Goal: Transaction & Acquisition: Purchase product/service

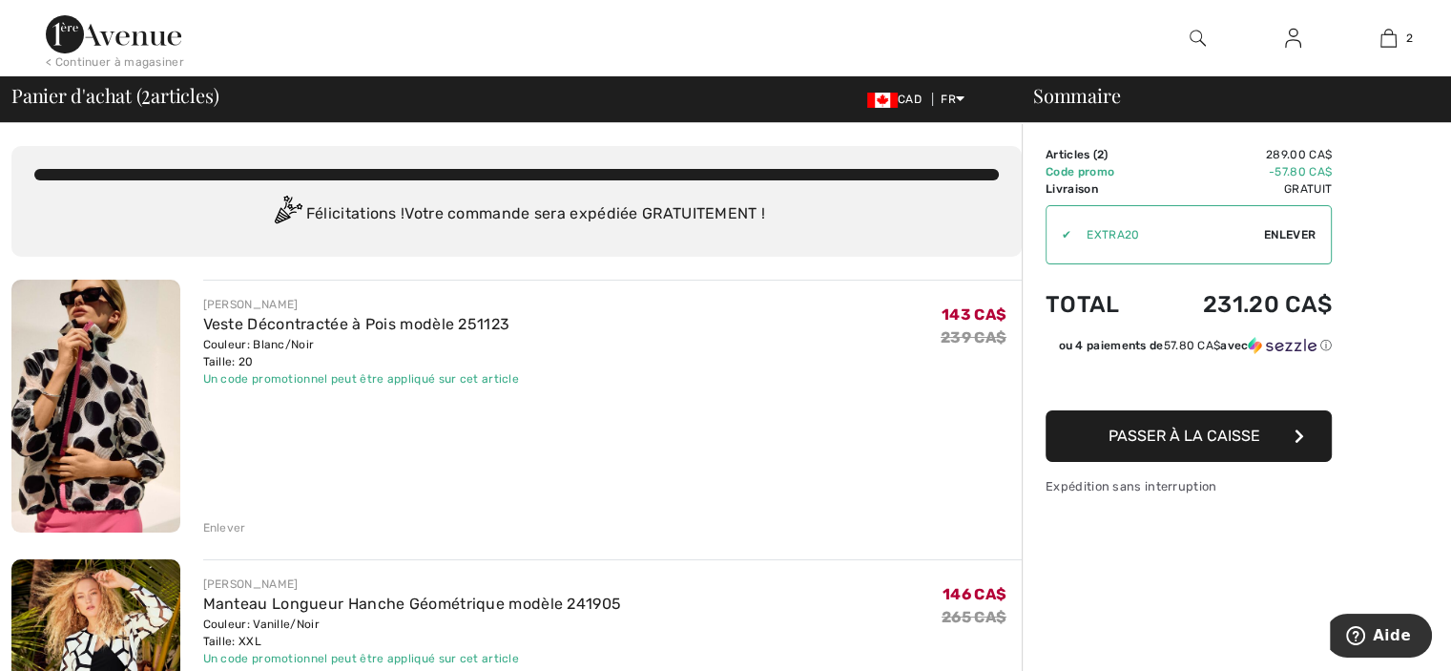
click at [229, 526] on div "Enlever" at bounding box center [224, 527] width 43 height 17
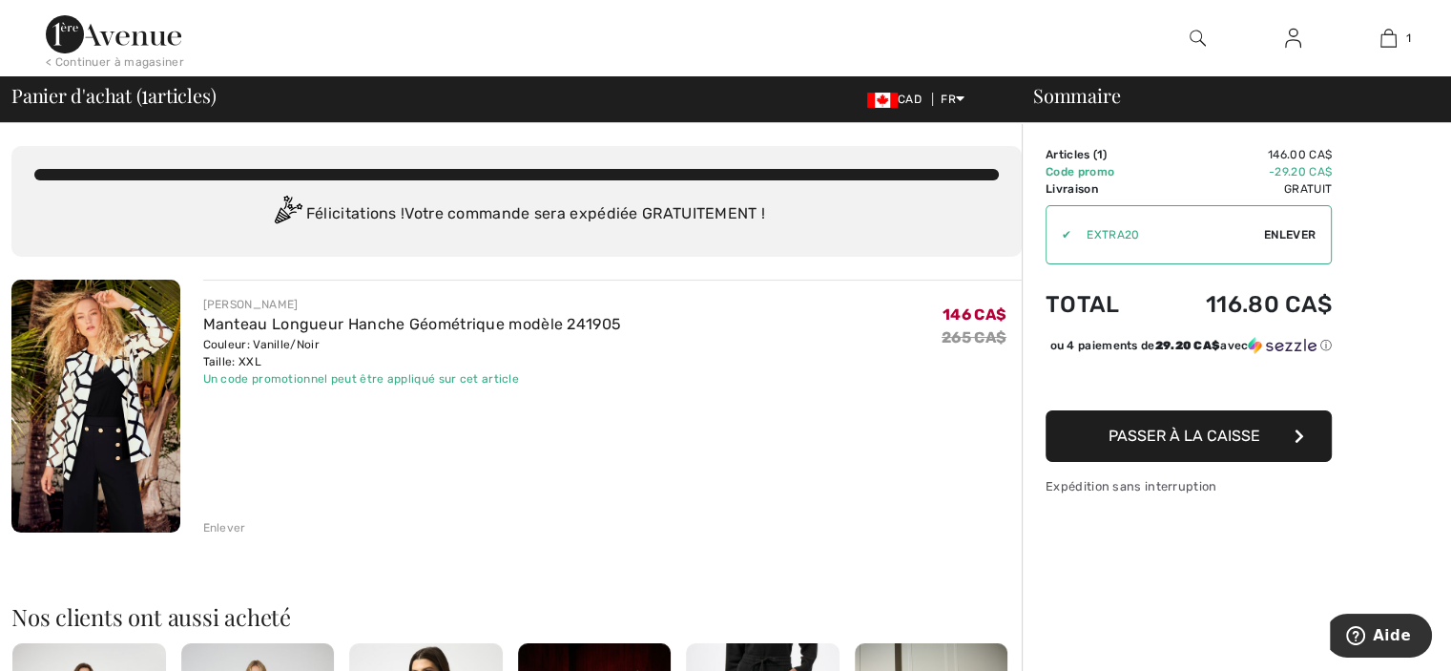
click at [1201, 445] on span "Passer à la caisse" at bounding box center [1184, 435] width 152 height 18
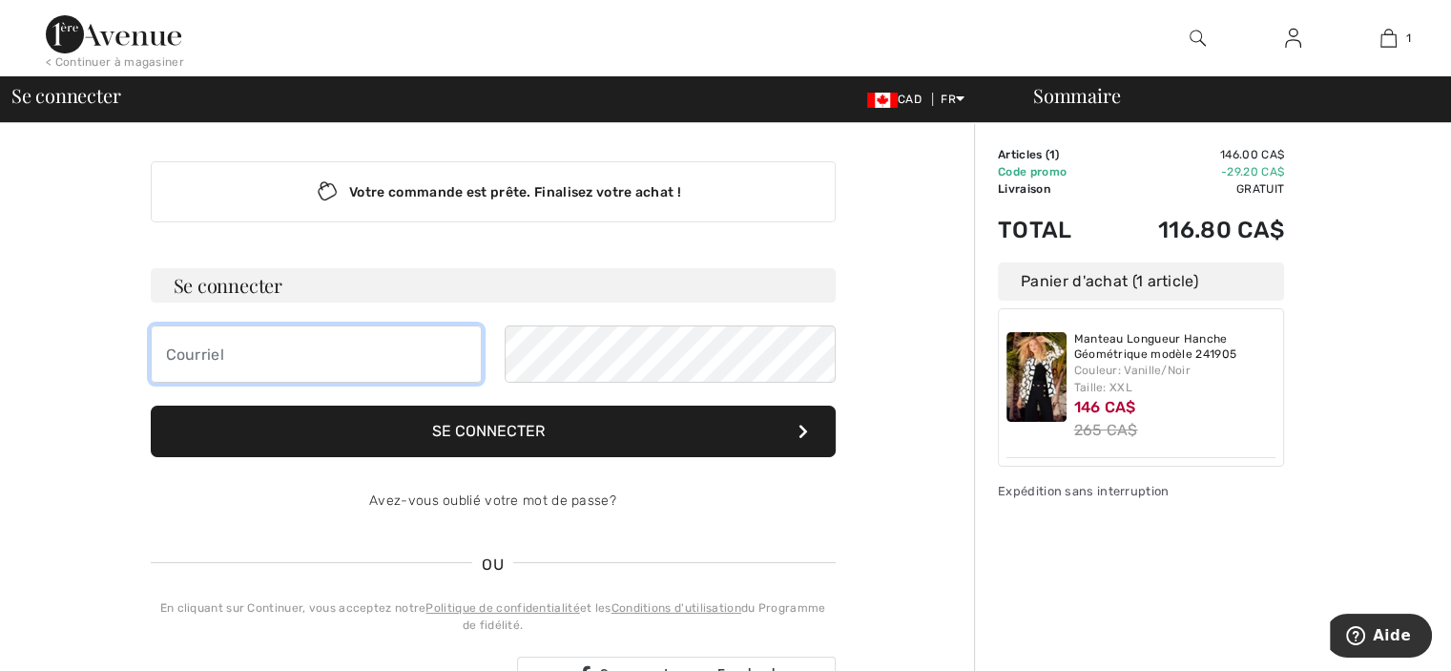
click at [294, 359] on input "email" at bounding box center [316, 353] width 331 height 57
type input "carole.arsenault@usherbrooke.ca"
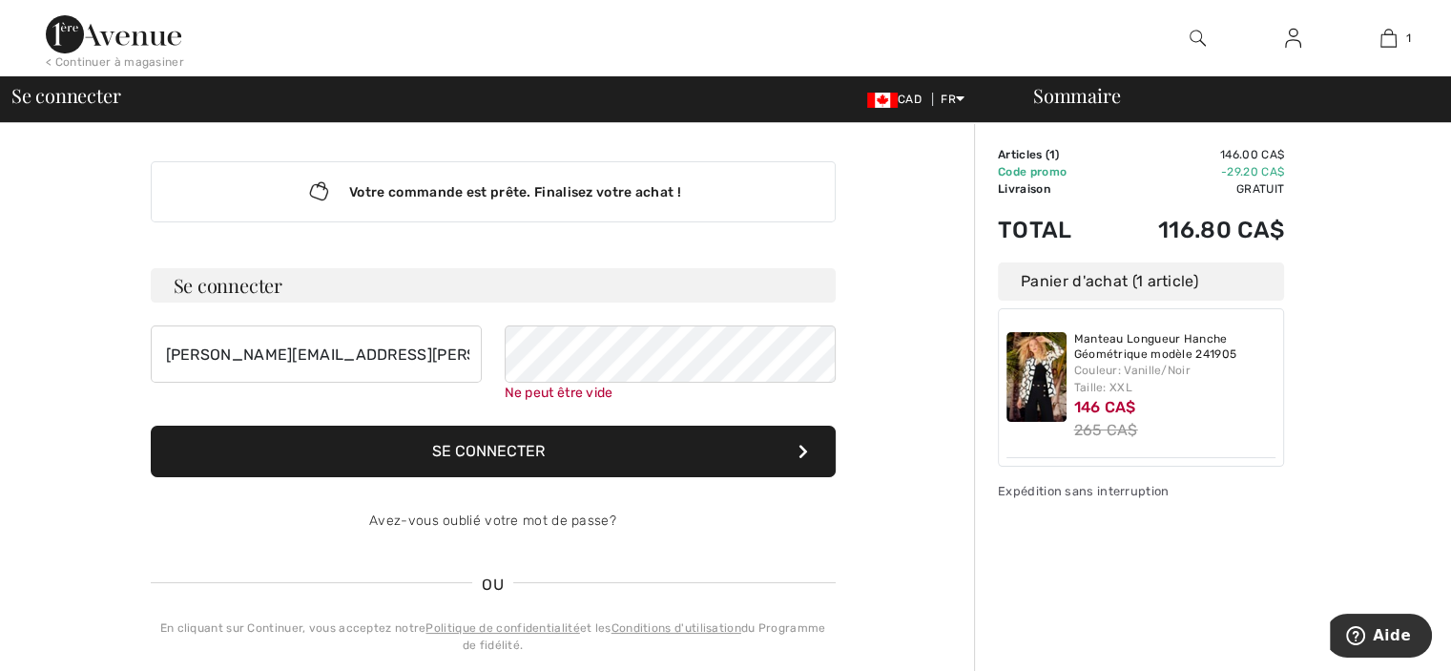
click at [504, 448] on button "Se connecter" at bounding box center [493, 451] width 685 height 52
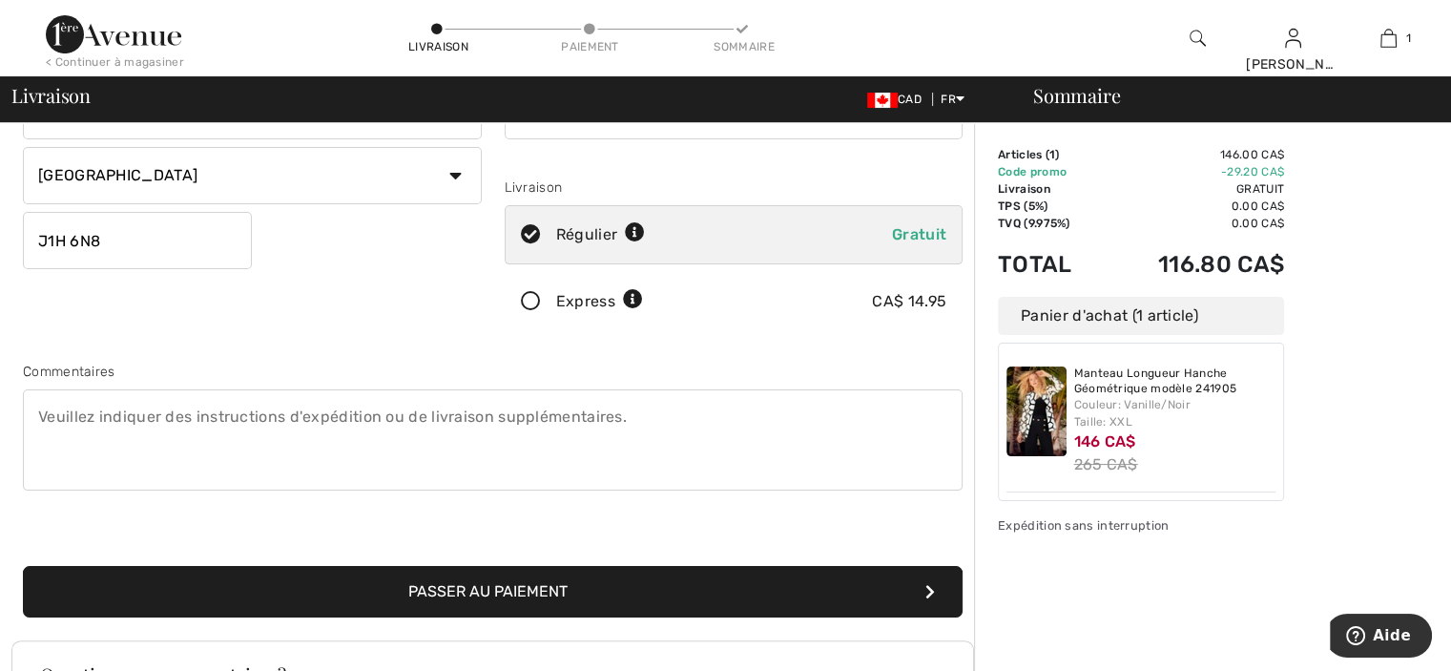
scroll to position [477, 0]
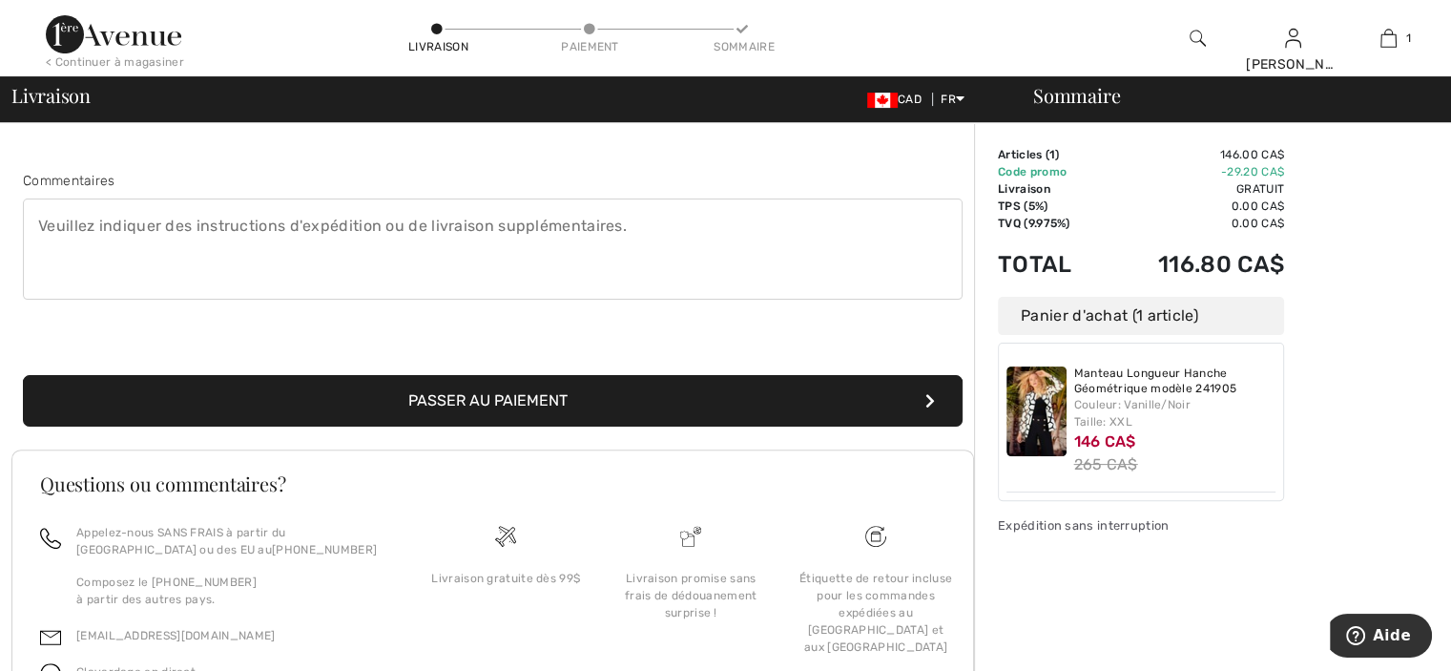
click at [530, 393] on button "Passer au paiement" at bounding box center [493, 401] width 940 height 52
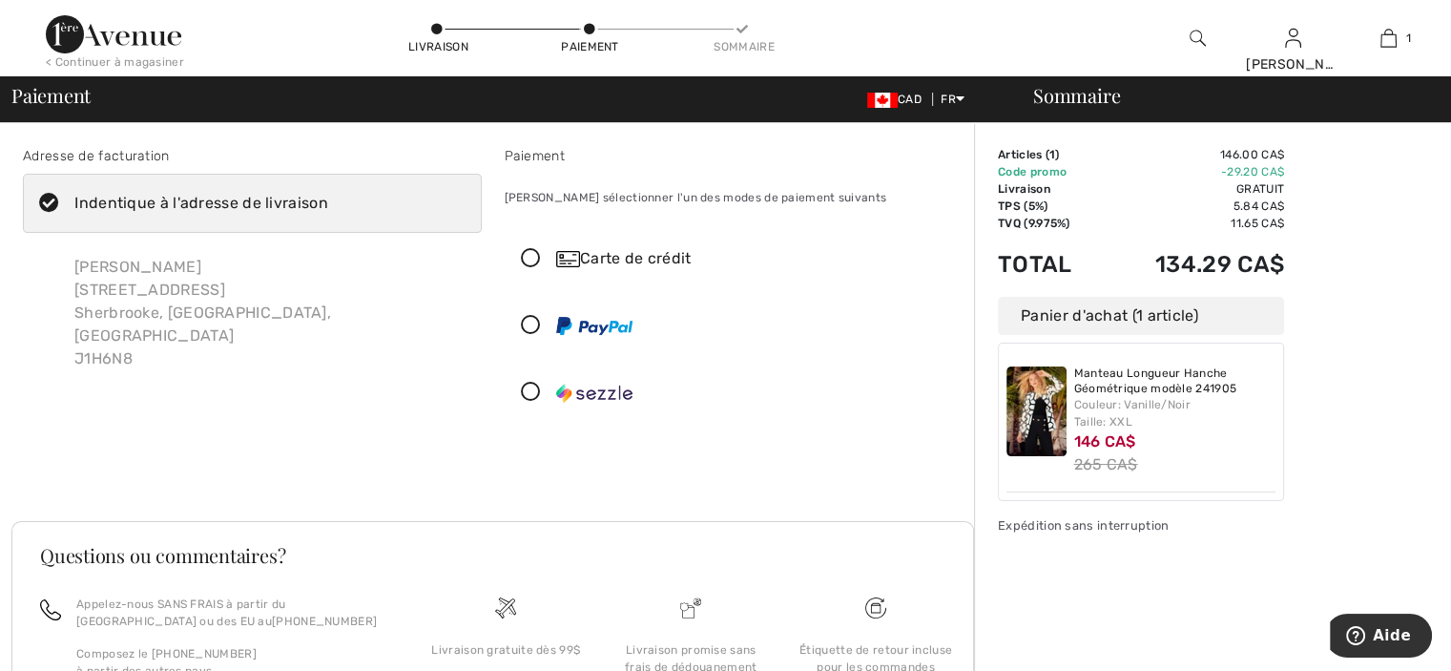
click at [534, 263] on icon at bounding box center [531, 259] width 51 height 20
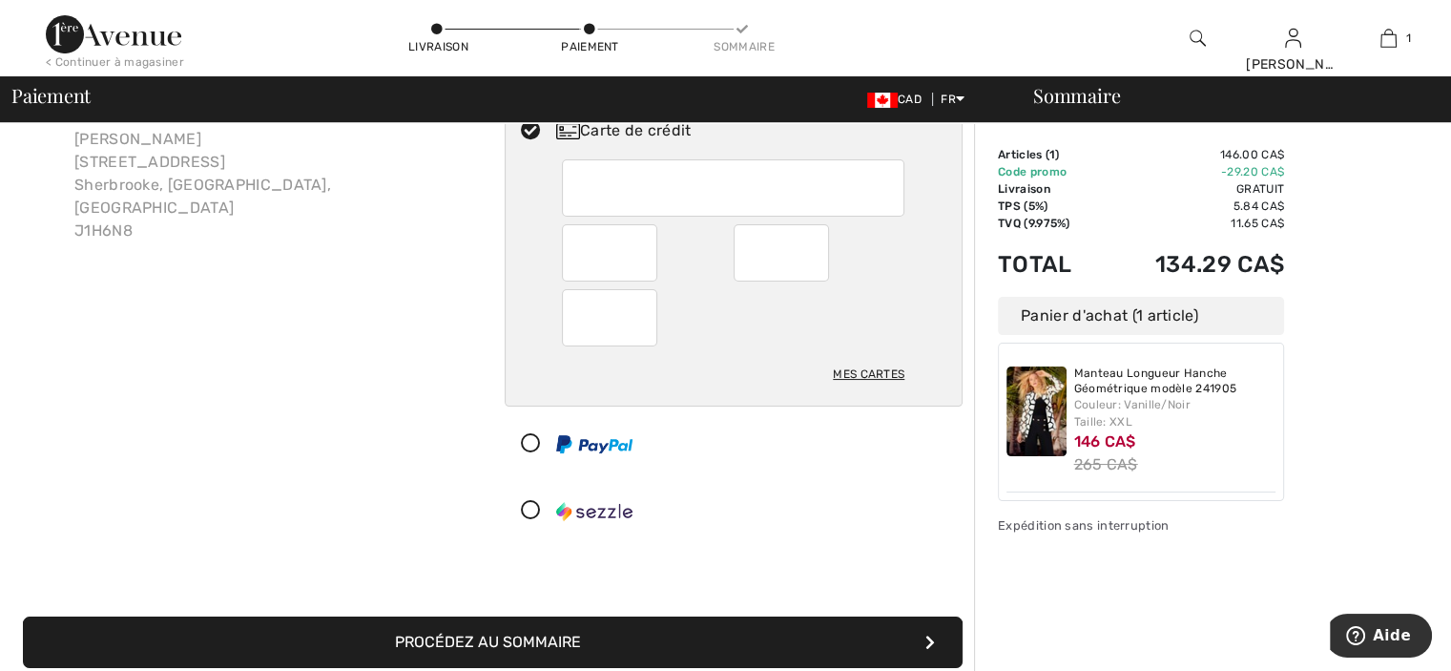
scroll to position [286, 0]
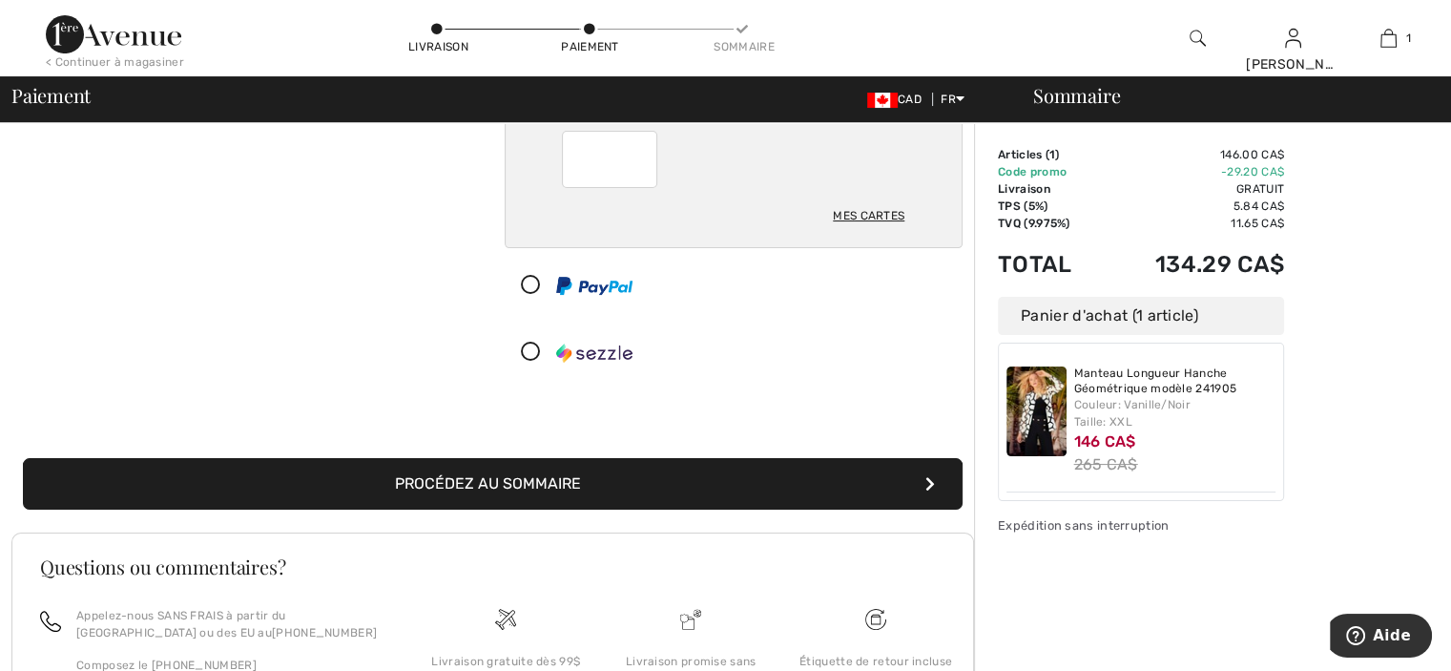
click at [507, 484] on button "Procédez au sommaire" at bounding box center [493, 484] width 940 height 52
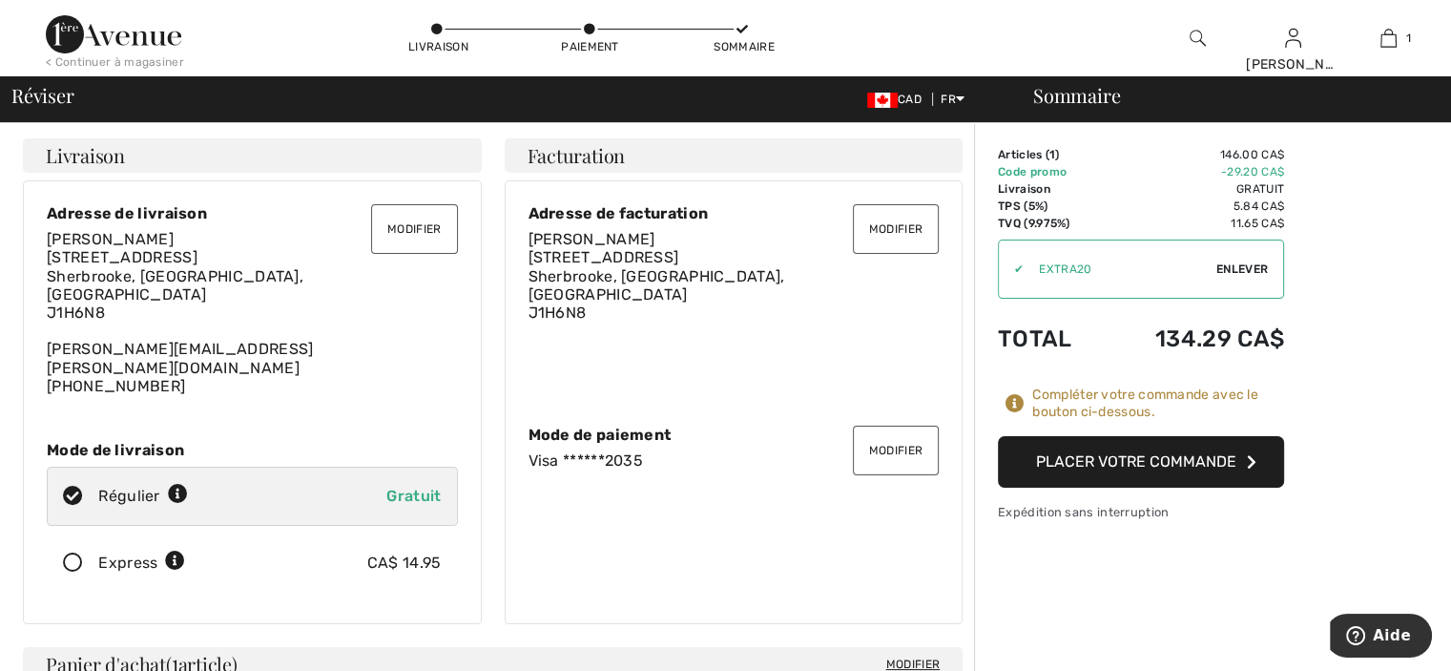
click at [1149, 452] on button "Placer votre commande" at bounding box center [1141, 462] width 286 height 52
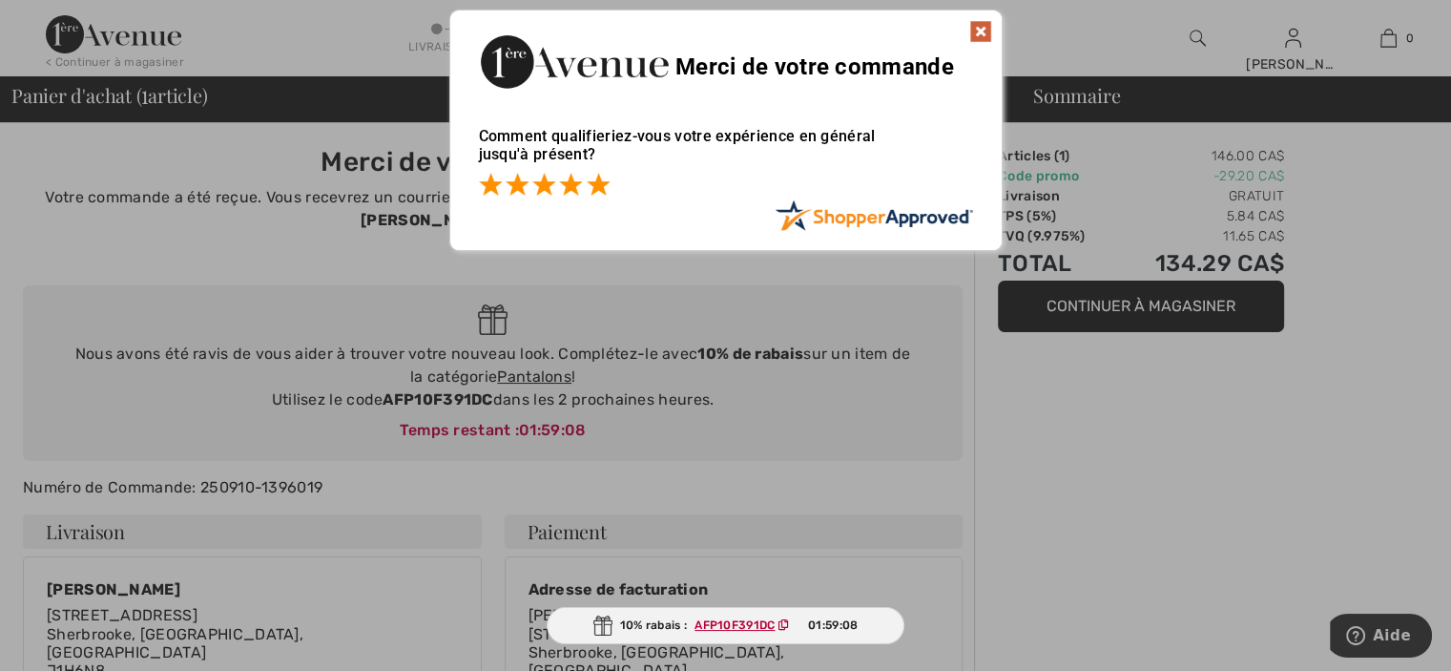
click at [598, 176] on span at bounding box center [598, 184] width 23 height 23
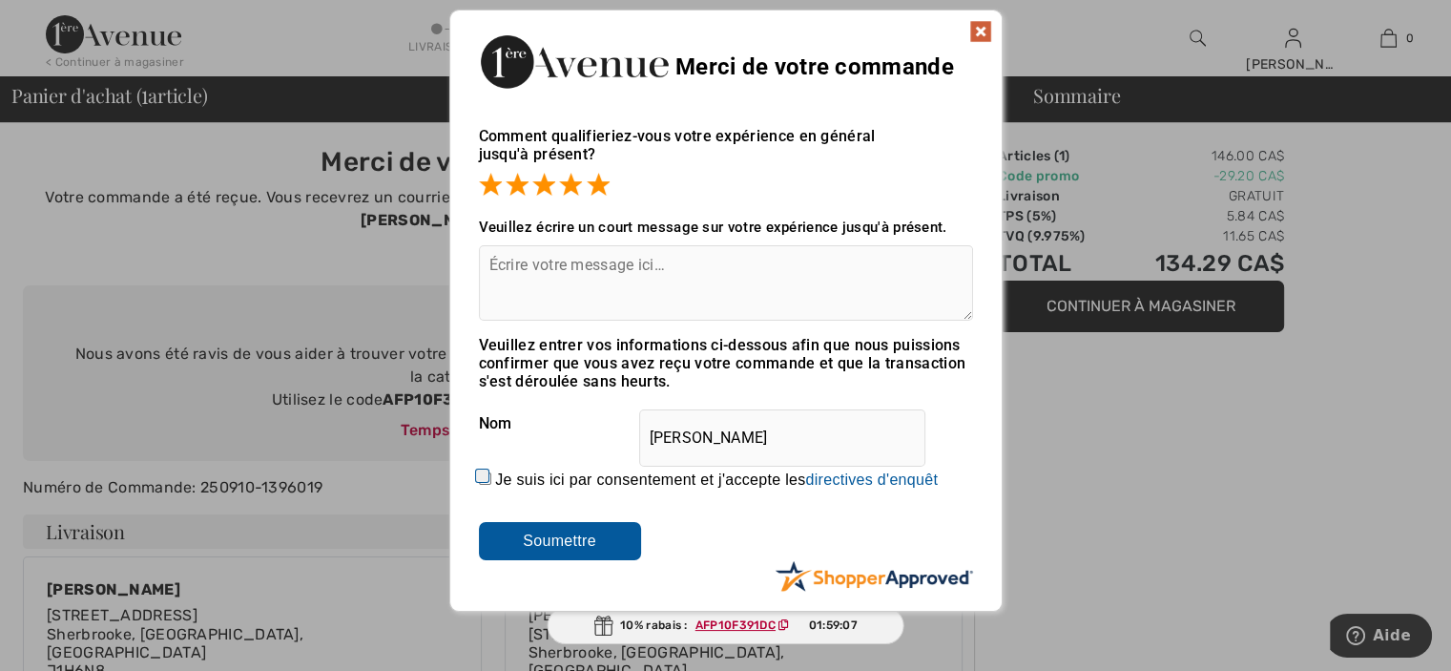
click at [488, 453] on div "Veuillez entrer vos informations ci-dessous afin que nous puissions confirmer q…" at bounding box center [726, 448] width 494 height 224
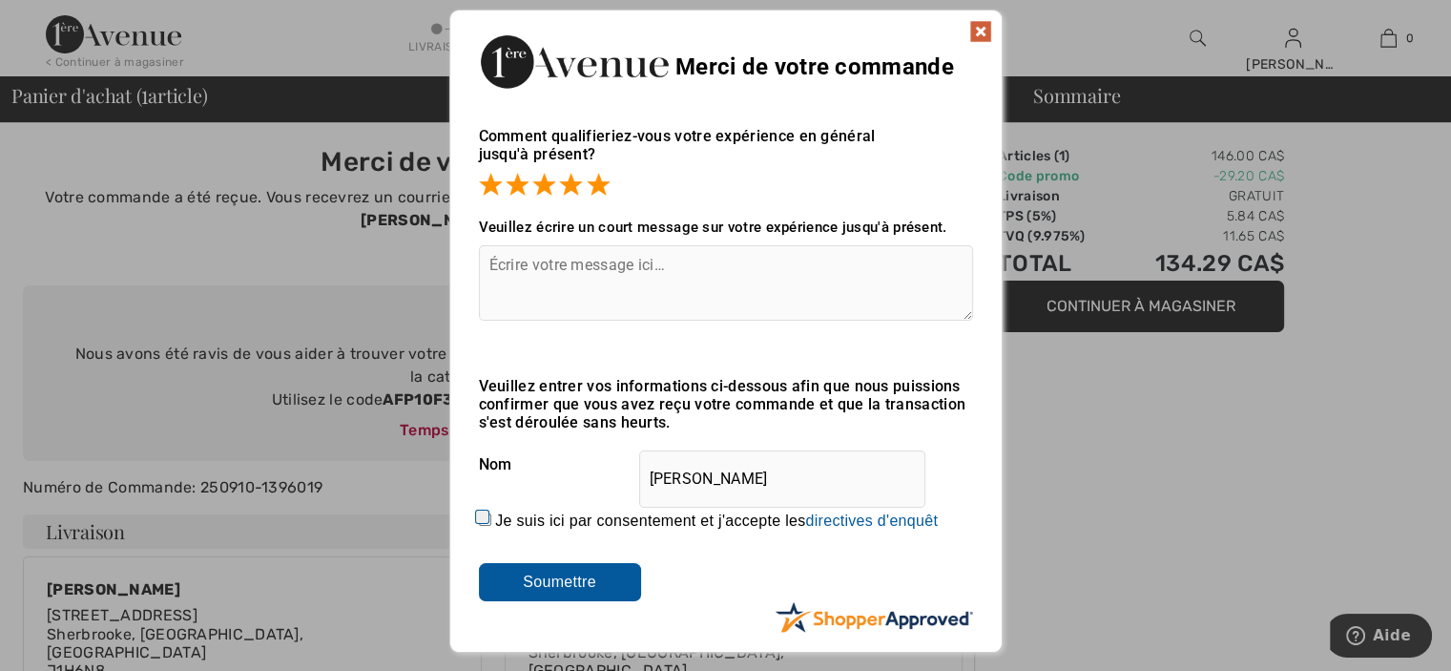
click at [481, 522] on input "Je suis ici par consentement et j'accepte les En soumettant une évaluation, vou…" at bounding box center [485, 519] width 12 height 12
checkbox input "true"
click at [569, 575] on input "Soumettre" at bounding box center [560, 582] width 162 height 38
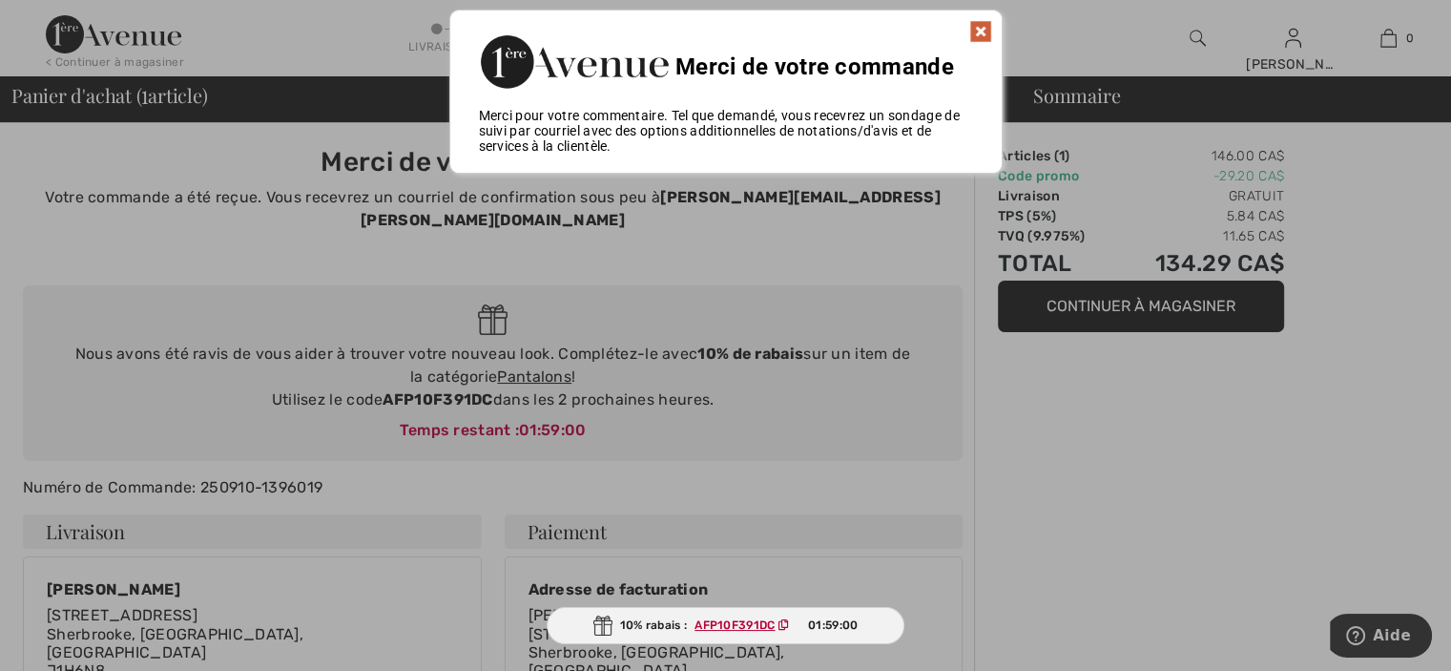
click at [738, 622] on ins "AFP10F391DC" at bounding box center [734, 624] width 80 height 13
click at [978, 32] on img at bounding box center [980, 31] width 23 height 23
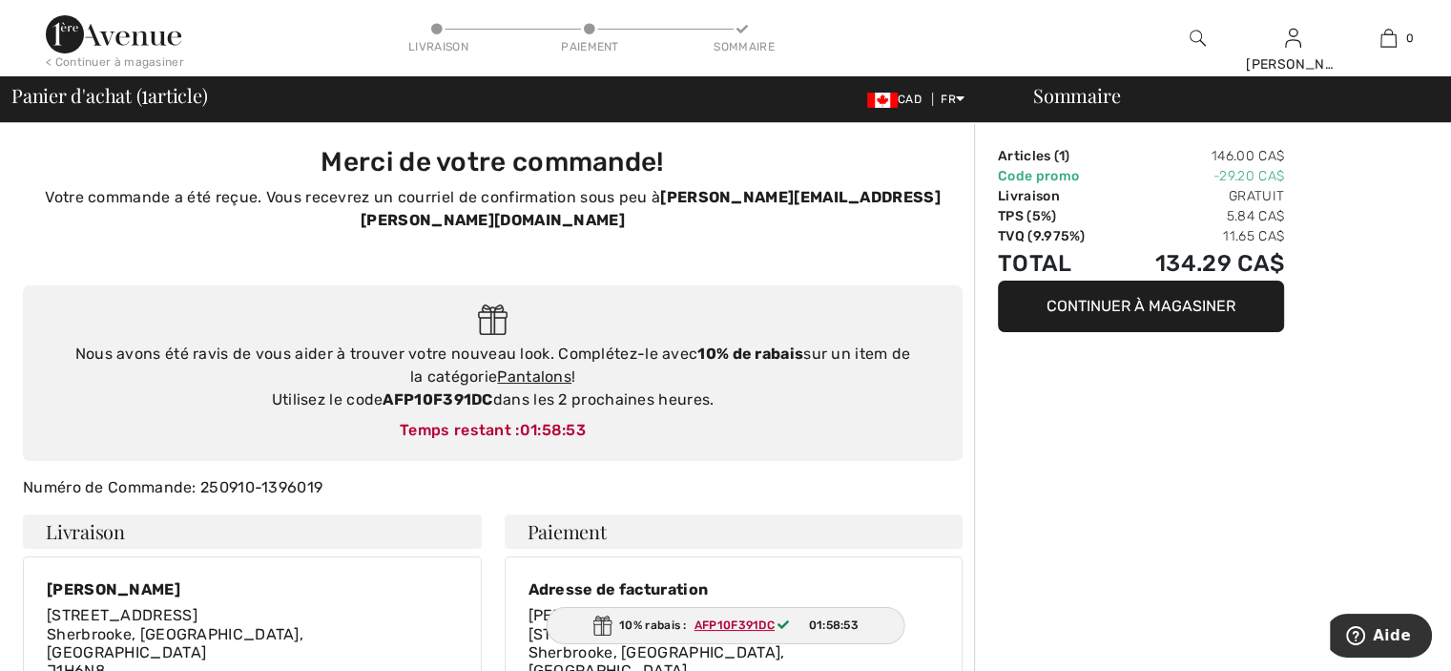
click at [726, 621] on ins "AFP10F391DC" at bounding box center [734, 624] width 80 height 13
click at [726, 621] on ins "AFP10F391DC" at bounding box center [735, 624] width 80 height 13
click at [532, 367] on link "Pantalons" at bounding box center [534, 376] width 74 height 18
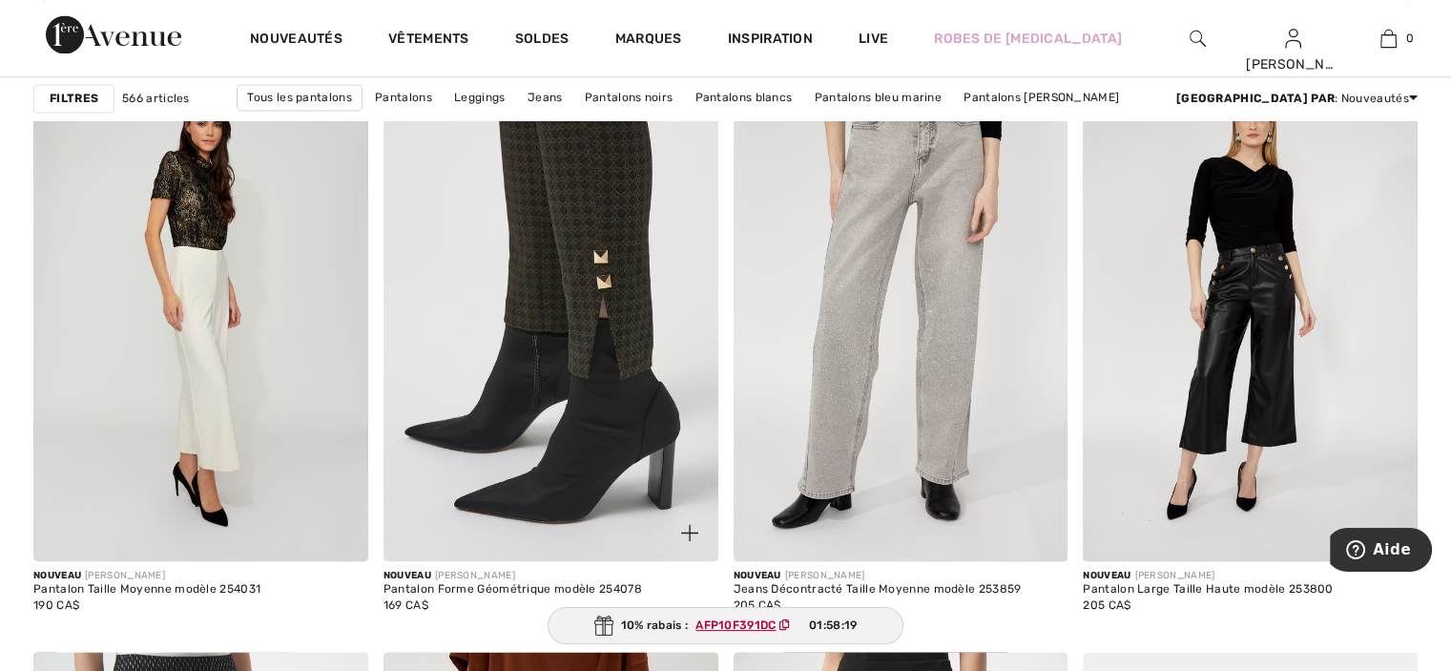
scroll to position [3053, 0]
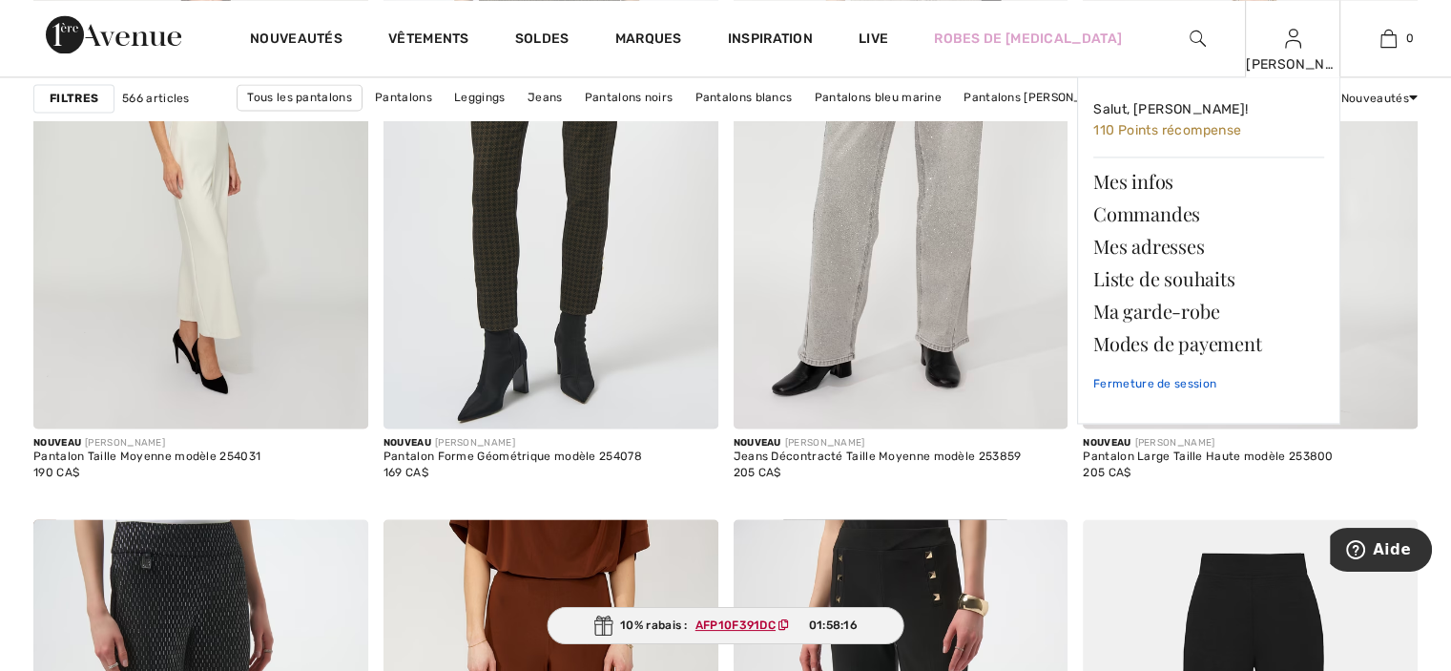
click at [1150, 384] on link "Fermeture de session" at bounding box center [1208, 384] width 231 height 48
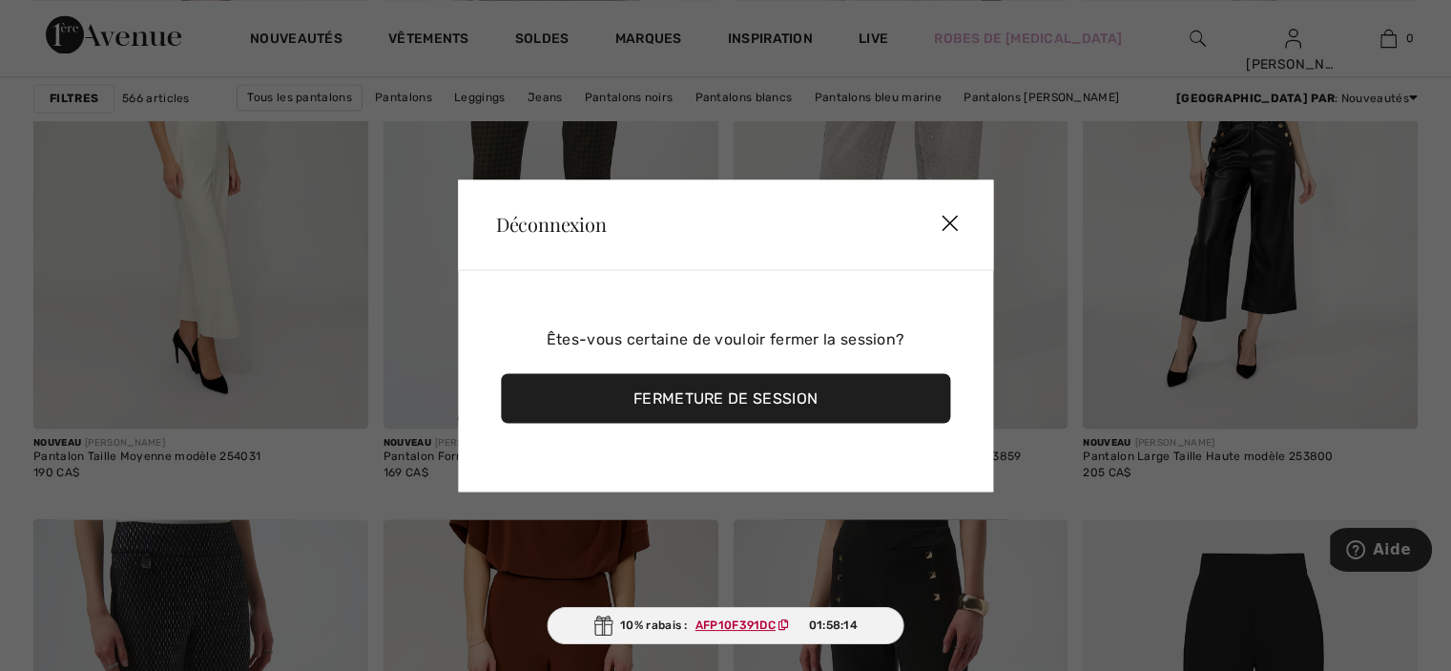
click at [744, 399] on div "Fermeture de session" at bounding box center [725, 398] width 449 height 50
